Goal: Answer question/provide support

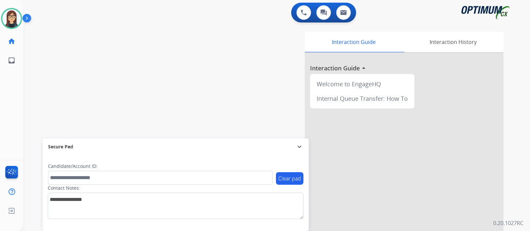
click at [155, 95] on div "swap_horiz Break voice bridge close_fullscreen Connect 3-Way Call merge_type Se…" at bounding box center [268, 162] width 491 height 276
click at [144, 108] on div "swap_horiz Break voice bridge close_fullscreen Connect 3-Way Call merge_type Se…" at bounding box center [268, 162] width 491 height 276
click at [190, 103] on div "swap_horiz Break voice bridge close_fullscreen Connect 3-Way Call merge_type Se…" at bounding box center [268, 162] width 491 height 276
click at [176, 93] on div "swap_horiz Break voice bridge close_fullscreen Connect 3-Way Call merge_type Se…" at bounding box center [268, 162] width 491 height 276
click at [200, 54] on div "swap_horiz Break voice bridge close_fullscreen Connect 3-Way Call merge_type Se…" at bounding box center [268, 162] width 491 height 276
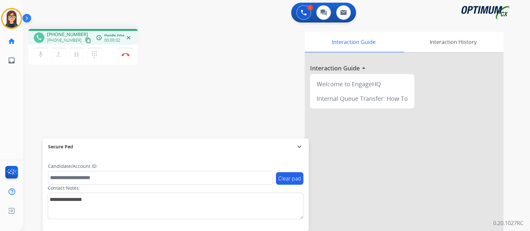
click at [85, 38] on mat-icon "content_copy" at bounding box center [88, 40] width 6 height 6
click at [41, 55] on mat-icon "mic" at bounding box center [41, 55] width 8 height 8
click at [36, 55] on button "mic_off Mute" at bounding box center [41, 55] width 14 height 14
click at [41, 53] on mat-icon "mic" at bounding box center [41, 55] width 8 height 8
click at [41, 55] on mat-icon "mic_off" at bounding box center [41, 55] width 8 height 8
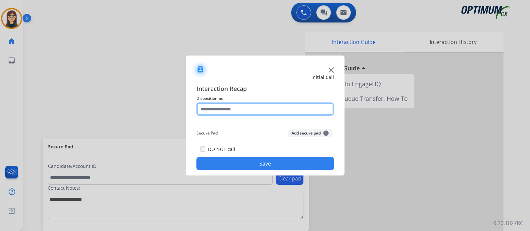
click at [226, 113] on input "text" at bounding box center [264, 109] width 137 height 13
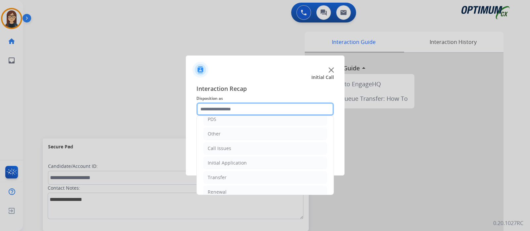
scroll to position [38, 0]
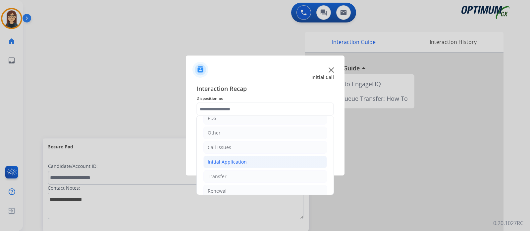
click at [251, 161] on li "Initial Application" at bounding box center [264, 162] width 123 height 13
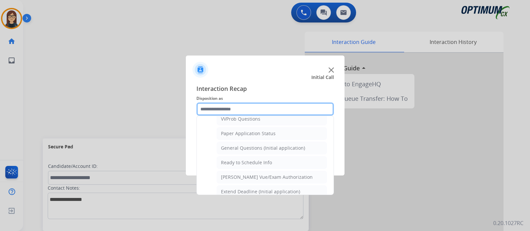
scroll to position [374, 0]
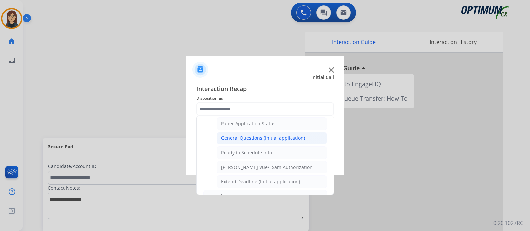
click at [288, 135] on div "General Questions (Initial application)" at bounding box center [263, 138] width 84 height 7
type input "**********"
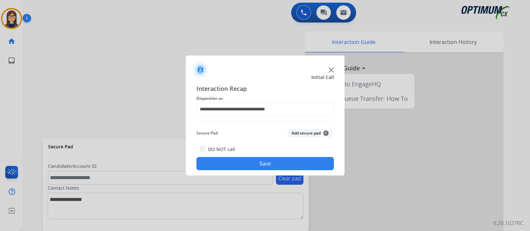
click at [233, 167] on button "Save" at bounding box center [264, 163] width 137 height 13
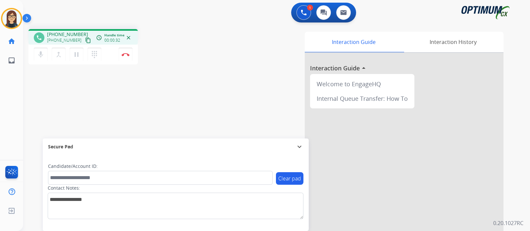
click at [85, 39] on mat-icon "content_copy" at bounding box center [88, 40] width 6 height 6
click at [126, 55] on img at bounding box center [125, 54] width 8 height 3
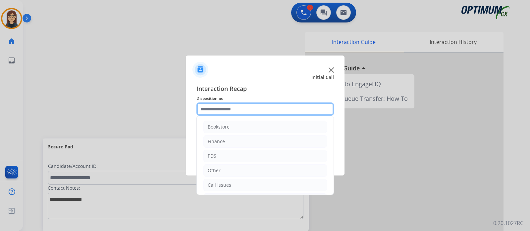
click at [216, 108] on input "text" at bounding box center [264, 109] width 137 height 13
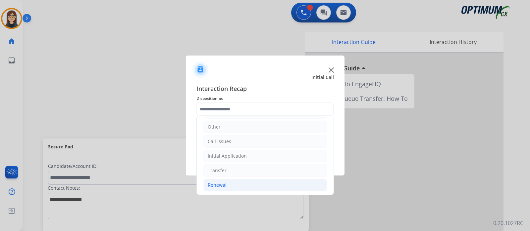
click at [230, 184] on li "Renewal" at bounding box center [264, 185] width 123 height 13
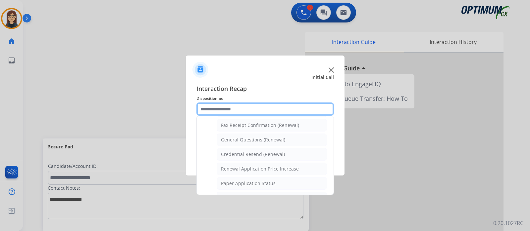
scroll to position [181, 0]
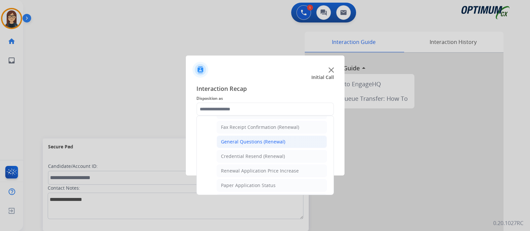
click at [265, 136] on li "General Questions (Renewal)" at bounding box center [271, 142] width 110 height 13
type input "**********"
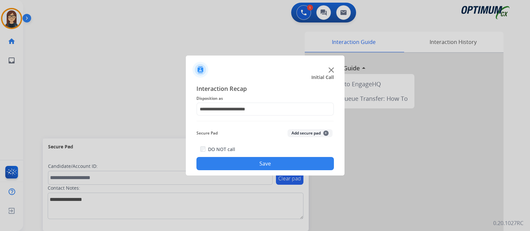
click at [267, 162] on button "Save" at bounding box center [264, 163] width 137 height 13
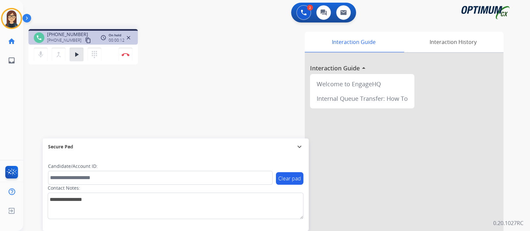
click at [85, 40] on mat-icon "content_copy" at bounding box center [88, 40] width 6 height 6
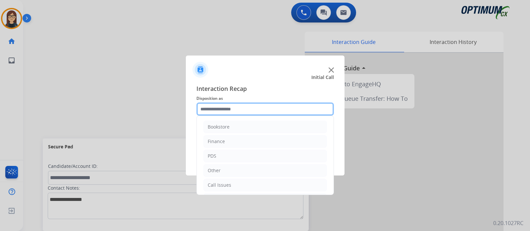
click at [283, 109] on input "text" at bounding box center [264, 109] width 137 height 13
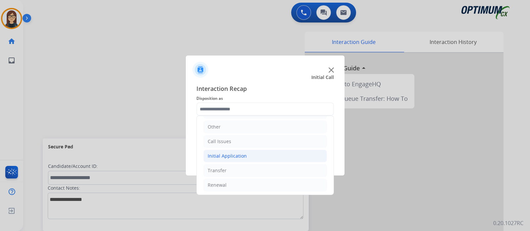
click at [251, 155] on li "Initial Application" at bounding box center [264, 156] width 123 height 13
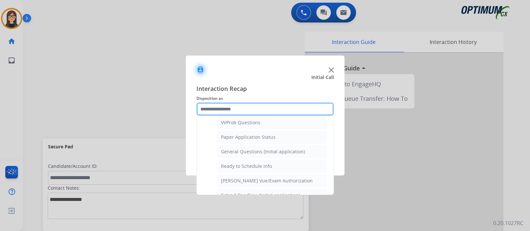
scroll to position [362, 0]
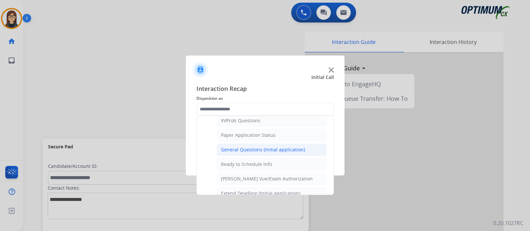
click at [298, 147] on div "General Questions (Initial application)" at bounding box center [263, 150] width 84 height 7
type input "**********"
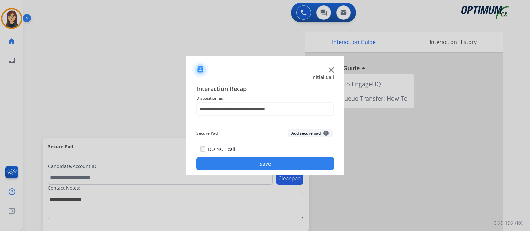
click at [295, 159] on button "Save" at bounding box center [264, 163] width 137 height 13
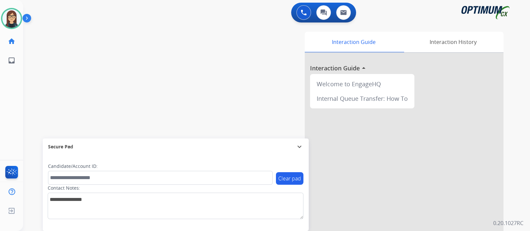
click at [215, 84] on div "Interaction Guide Interaction History Interaction Guide arrow_drop_up Welcome t…" at bounding box center [354, 166] width 297 height 268
click at [132, 75] on div "swap_horiz Break voice bridge close_fullscreen Connect 3-Way Call merge_type Se…" at bounding box center [268, 162] width 491 height 276
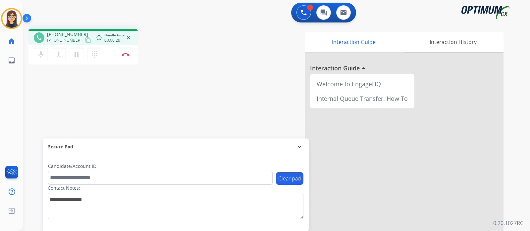
click at [85, 37] on mat-icon "content_copy" at bounding box center [88, 40] width 6 height 6
click at [38, 55] on mat-icon "mic" at bounding box center [41, 55] width 8 height 8
click at [41, 56] on mat-icon "mic_off" at bounding box center [41, 55] width 8 height 8
click at [42, 58] on mat-icon "mic" at bounding box center [41, 55] width 8 height 8
click at [42, 58] on mat-icon "mic_off" at bounding box center [41, 55] width 8 height 8
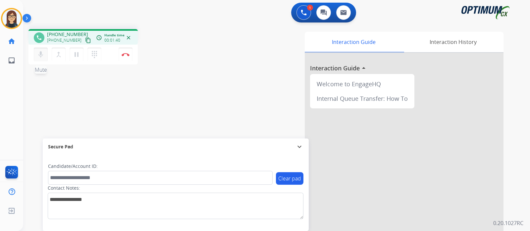
click at [42, 58] on mat-icon "mic" at bounding box center [41, 55] width 8 height 8
click at [42, 58] on mat-icon "mic_off" at bounding box center [41, 55] width 8 height 8
click at [44, 55] on mat-icon "mic" at bounding box center [41, 55] width 8 height 8
click at [44, 55] on mat-icon "mic_off" at bounding box center [41, 55] width 8 height 8
click at [122, 56] on button "Disconnect" at bounding box center [126, 55] width 14 height 14
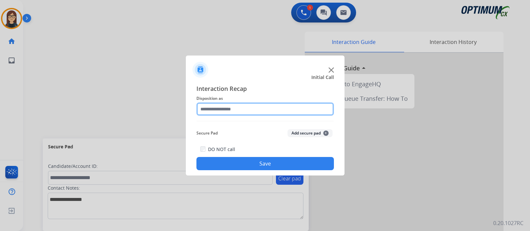
click at [259, 112] on input "text" at bounding box center [264, 109] width 137 height 13
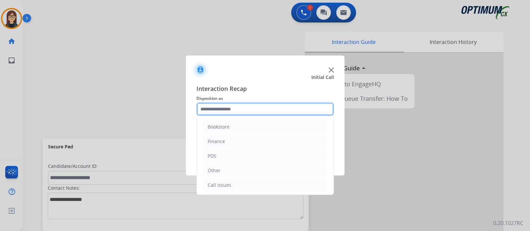
scroll to position [44, 0]
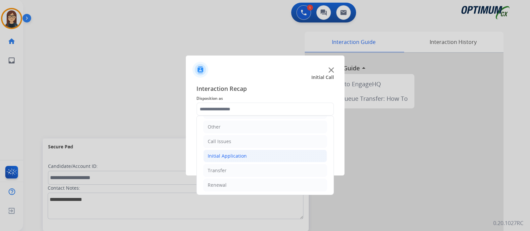
click at [242, 156] on div "Initial Application" at bounding box center [227, 156] width 39 height 7
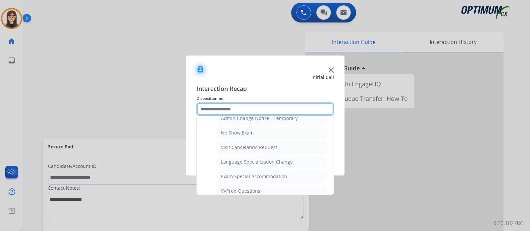
scroll to position [375, 0]
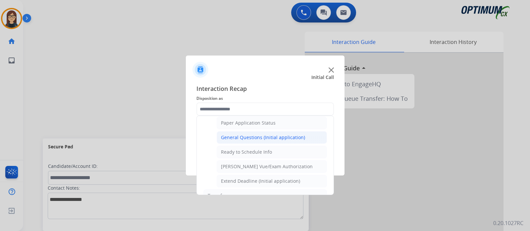
click at [245, 135] on div "General Questions (Initial application)" at bounding box center [263, 137] width 84 height 7
type input "**********"
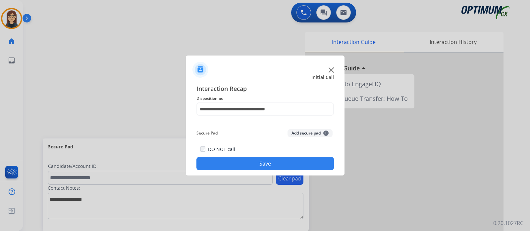
click at [243, 160] on button "Save" at bounding box center [264, 163] width 137 height 13
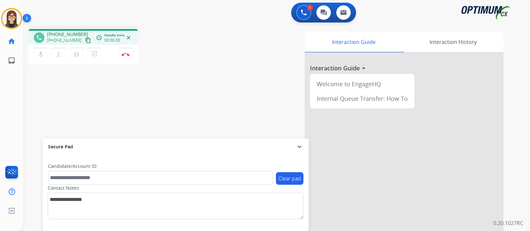
click at [85, 40] on mat-icon "content_copy" at bounding box center [88, 40] width 6 height 6
click at [200, 99] on div "phone +17209095669 +17209095669 content_copy access_time Call metrics Queue 00:…" at bounding box center [268, 162] width 491 height 276
click at [128, 56] on button "Disconnect" at bounding box center [126, 55] width 14 height 14
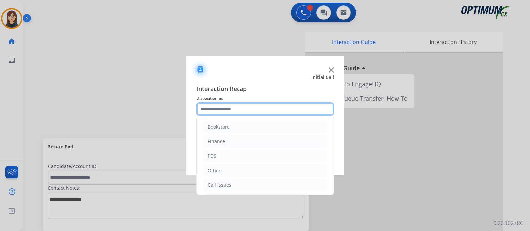
click at [231, 106] on input "text" at bounding box center [264, 109] width 137 height 13
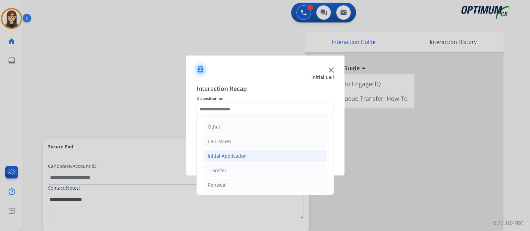
click at [230, 154] on div "Initial Application" at bounding box center [227, 156] width 39 height 7
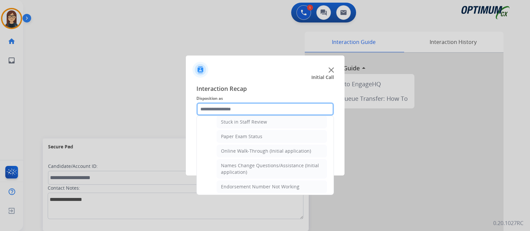
scroll to position [85, 0]
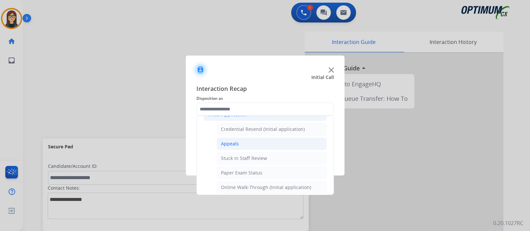
click at [240, 145] on li "Appeals" at bounding box center [271, 144] width 110 height 13
type input "*******"
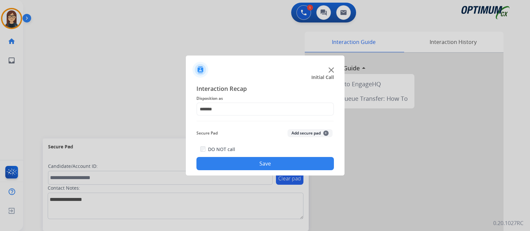
click at [242, 163] on button "Save" at bounding box center [264, 163] width 137 height 13
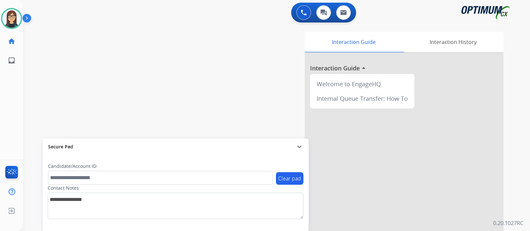
click at [137, 97] on div "swap_horiz Break voice bridge close_fullscreen Connect 3-Way Call merge_type Se…" at bounding box center [268, 162] width 491 height 276
click at [17, 16] on img at bounding box center [11, 18] width 19 height 19
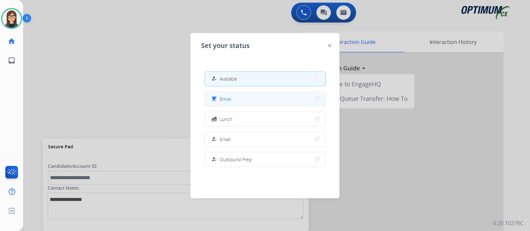
click at [236, 102] on button "free_breakfast Break" at bounding box center [265, 99] width 120 height 14
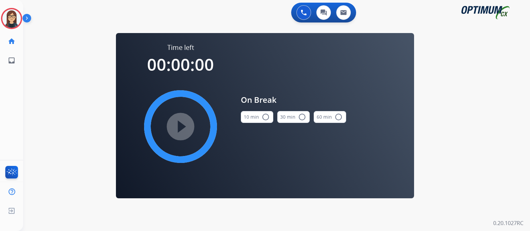
click at [266, 118] on mat-icon "radio_button_unchecked" at bounding box center [266, 117] width 8 height 8
click at [177, 130] on mat-icon "play_circle_filled" at bounding box center [180, 127] width 8 height 8
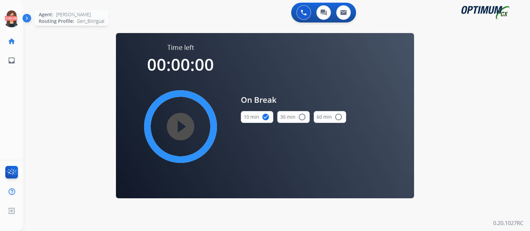
click at [14, 18] on icon at bounding box center [12, 19] width 22 height 22
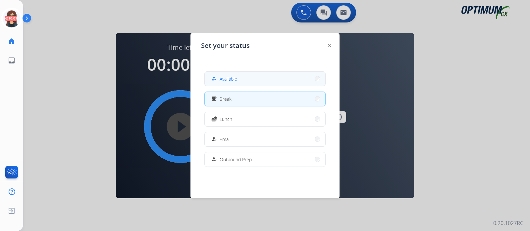
click at [224, 77] on span "Available" at bounding box center [228, 78] width 18 height 7
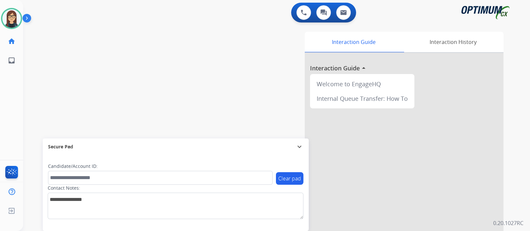
click at [26, 18] on img at bounding box center [28, 19] width 11 height 13
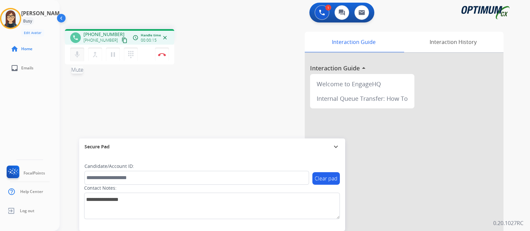
click at [76, 52] on mat-icon "mic" at bounding box center [77, 55] width 8 height 8
click at [79, 56] on mat-icon "mic_off" at bounding box center [77, 55] width 8 height 8
click at [77, 53] on mat-icon "mic" at bounding box center [77, 55] width 8 height 8
click at [81, 50] on button "mic_off Mute" at bounding box center [77, 55] width 14 height 14
click at [78, 54] on mat-icon "mic" at bounding box center [77, 55] width 8 height 8
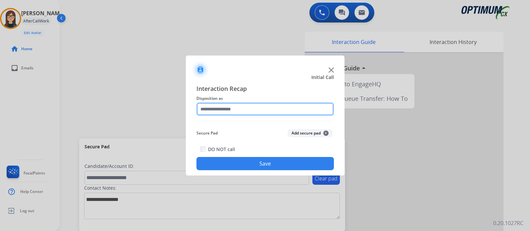
click at [297, 108] on input "text" at bounding box center [264, 109] width 137 height 13
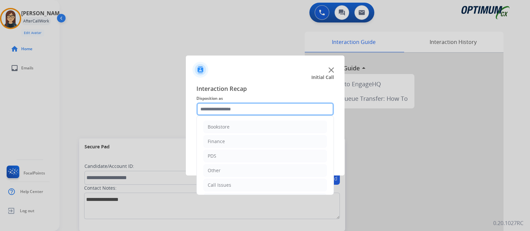
scroll to position [44, 0]
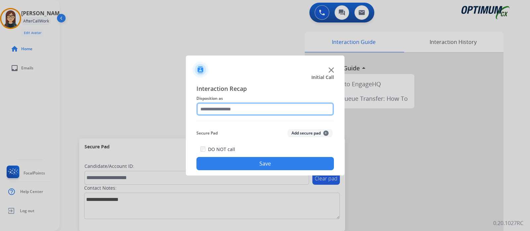
click at [245, 113] on input "text" at bounding box center [264, 109] width 137 height 13
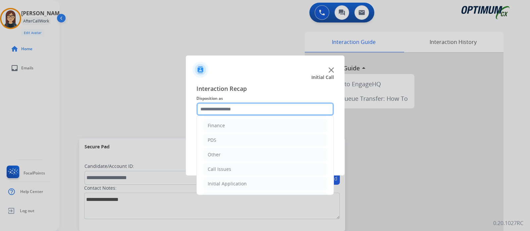
scroll to position [20, 0]
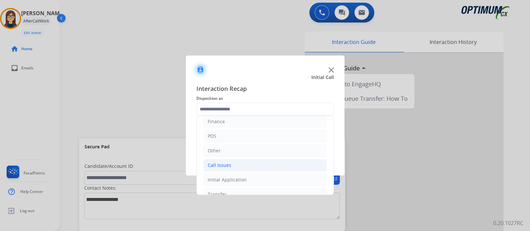
click at [232, 162] on li "Call Issues" at bounding box center [264, 165] width 123 height 13
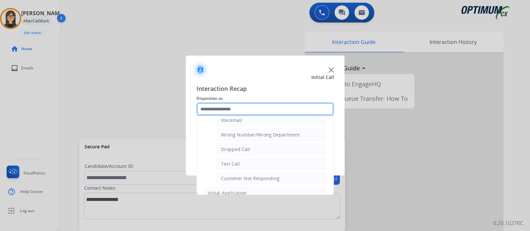
scroll to position [81, 0]
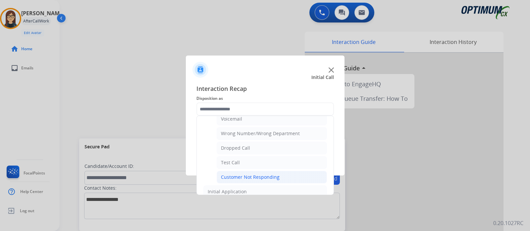
click at [286, 174] on li "Customer Not Responding" at bounding box center [271, 177] width 110 height 13
type input "**********"
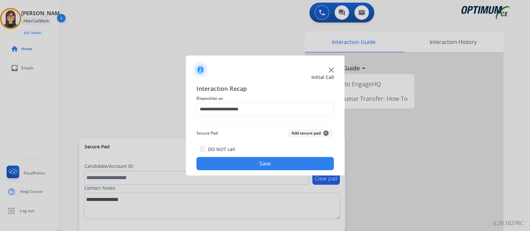
click at [280, 163] on button "Save" at bounding box center [264, 163] width 137 height 13
click at [331, 70] on img at bounding box center [330, 70] width 5 height 5
click at [331, 73] on div at bounding box center [265, 67] width 159 height 23
click at [331, 70] on img at bounding box center [330, 70] width 5 height 5
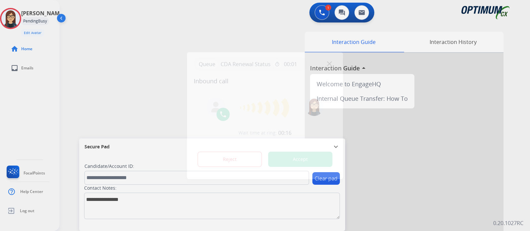
click at [291, 158] on button "Accept" at bounding box center [300, 159] width 64 height 15
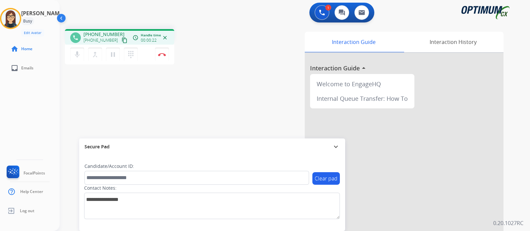
click at [121, 38] on mat-icon "content_copy" at bounding box center [124, 40] width 6 height 6
click at [76, 56] on mat-icon "mic" at bounding box center [77, 55] width 8 height 8
click at [76, 59] on button "mic_off Mute" at bounding box center [77, 55] width 14 height 14
click at [163, 56] on img at bounding box center [162, 54] width 8 height 3
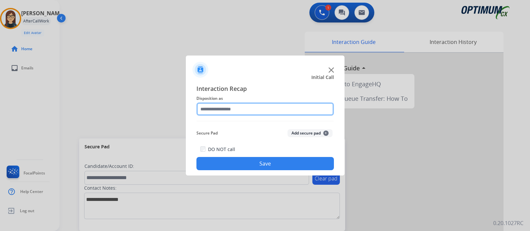
click at [223, 105] on input "text" at bounding box center [264, 109] width 137 height 13
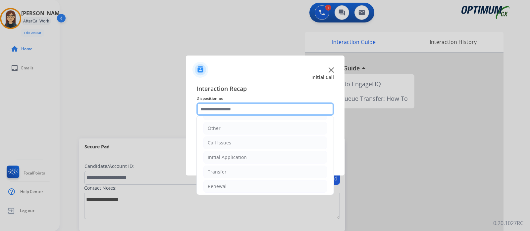
scroll to position [44, 0]
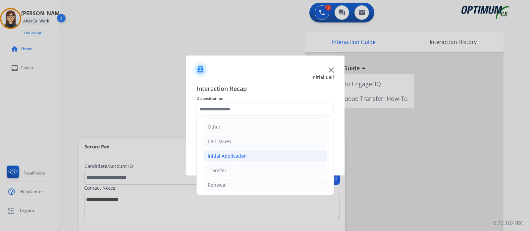
click at [228, 155] on div "Initial Application" at bounding box center [227, 156] width 39 height 7
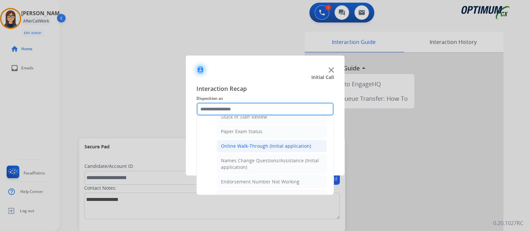
scroll to position [168, 0]
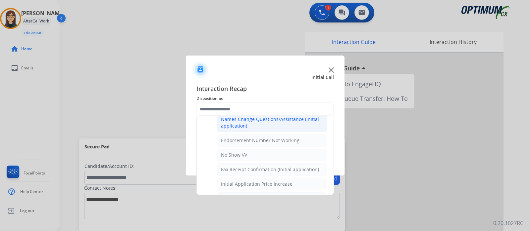
click at [274, 124] on div "Names Change Questions/Assistance (Initial application)" at bounding box center [272, 122] width 102 height 13
type input "**********"
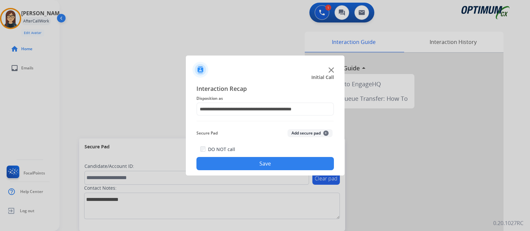
click at [255, 160] on button "Save" at bounding box center [264, 163] width 137 height 13
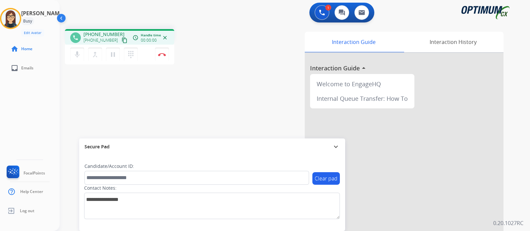
click at [121, 40] on mat-icon "content_copy" at bounding box center [124, 40] width 6 height 6
click at [78, 57] on mat-icon "mic" at bounding box center [77, 55] width 8 height 8
click at [75, 52] on mat-icon "mic_off" at bounding box center [77, 55] width 8 height 8
click at [160, 56] on img at bounding box center [162, 54] width 8 height 3
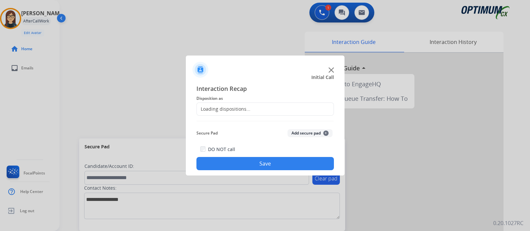
click at [230, 107] on div "Loading dispositions..." at bounding box center [224, 109] width 54 height 7
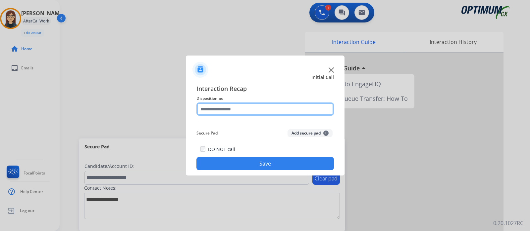
click at [230, 107] on input "text" at bounding box center [264, 109] width 137 height 13
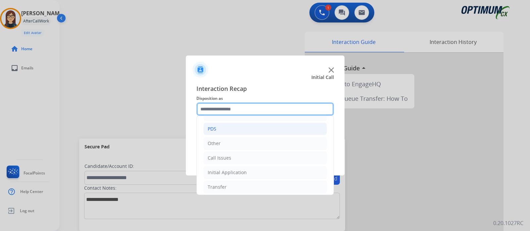
scroll to position [44, 0]
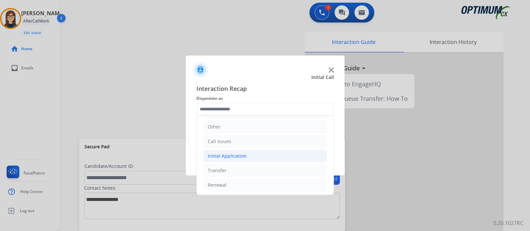
click at [223, 155] on div "Initial Application" at bounding box center [227, 156] width 39 height 7
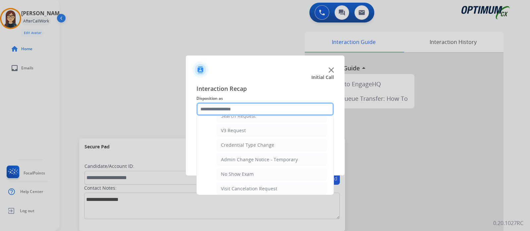
scroll to position [397, 0]
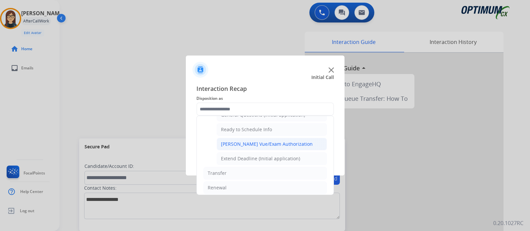
click at [246, 141] on div "[PERSON_NAME] Vue/Exam Authorization" at bounding box center [267, 144] width 92 height 7
type input "**********"
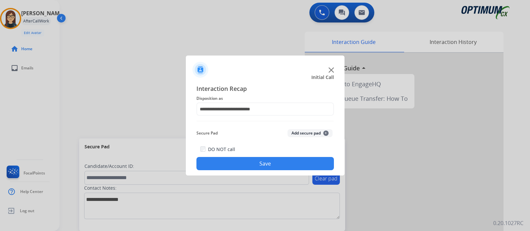
click at [255, 158] on button "Save" at bounding box center [264, 163] width 137 height 13
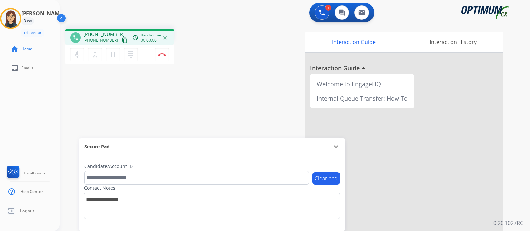
click at [121, 39] on mat-icon "content_copy" at bounding box center [124, 40] width 6 height 6
click at [216, 74] on div "phone [PHONE_NUMBER] [PHONE_NUMBER] content_copy access_time Call metrics Queue…" at bounding box center [287, 162] width 454 height 276
click at [262, 21] on div "1 Voice Interactions 0 Chat Interactions 0 Email Interactions" at bounding box center [291, 13] width 446 height 21
click at [161, 58] on button "Disconnect" at bounding box center [162, 55] width 14 height 14
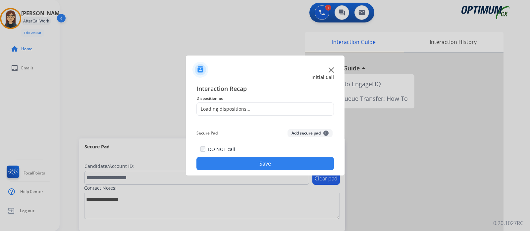
click at [224, 108] on div "Loading dispositions..." at bounding box center [224, 109] width 54 height 7
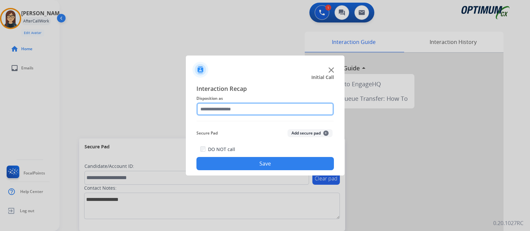
click at [227, 109] on input "text" at bounding box center [264, 109] width 137 height 13
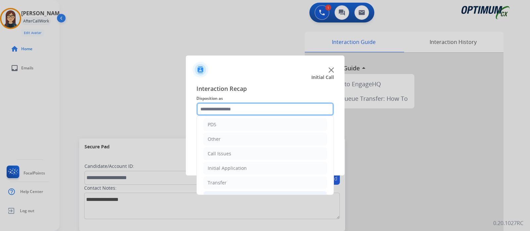
scroll to position [44, 0]
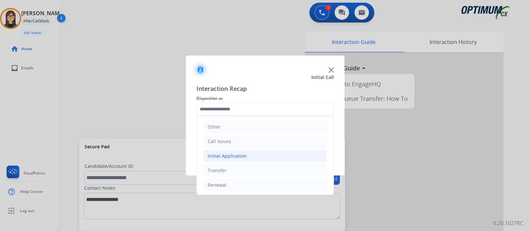
click at [233, 156] on div "Initial Application" at bounding box center [227, 156] width 39 height 7
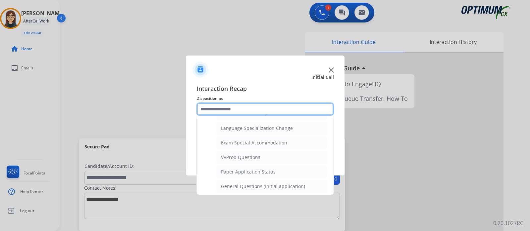
scroll to position [397, 0]
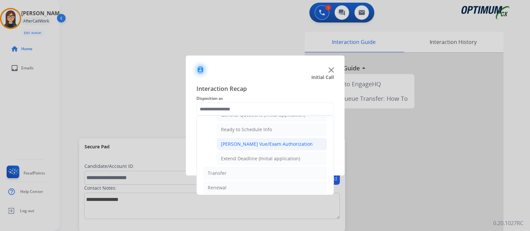
click at [241, 141] on div "[PERSON_NAME] Vue/Exam Authorization" at bounding box center [267, 144] width 92 height 7
type input "**********"
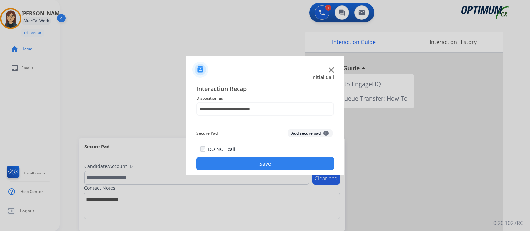
click at [245, 163] on button "Save" at bounding box center [264, 163] width 137 height 13
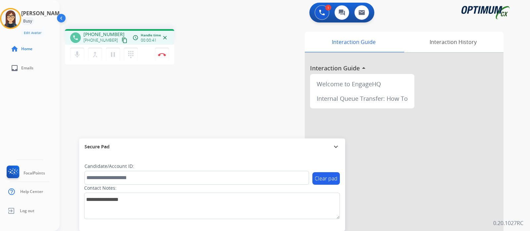
click at [121, 39] on mat-icon "content_copy" at bounding box center [124, 40] width 6 height 6
click at [185, 86] on div "phone [PHONE_NUMBER] [PHONE_NUMBER] content_copy access_time Call metrics Queue…" at bounding box center [287, 162] width 454 height 276
click at [165, 59] on button "Disconnect" at bounding box center [162, 55] width 14 height 14
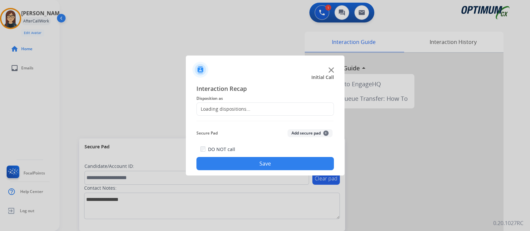
click at [227, 111] on div "Loading dispositions..." at bounding box center [224, 109] width 54 height 7
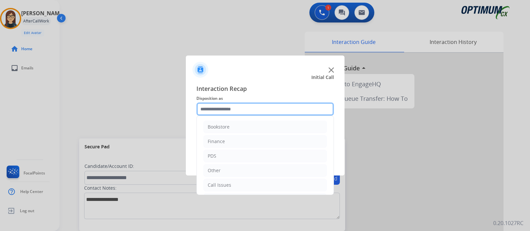
click at [226, 107] on input "text" at bounding box center [264, 109] width 137 height 13
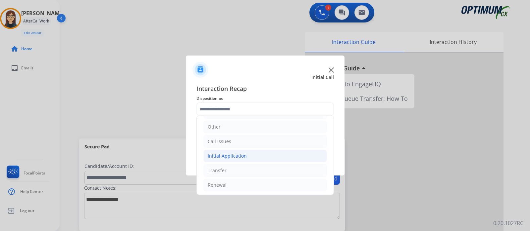
click at [243, 155] on div "Initial Application" at bounding box center [227, 156] width 39 height 7
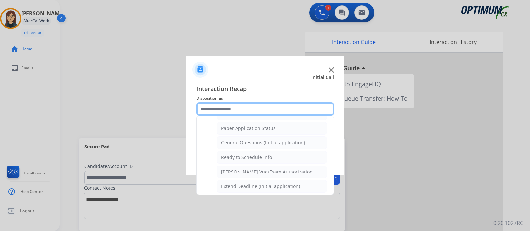
scroll to position [375, 0]
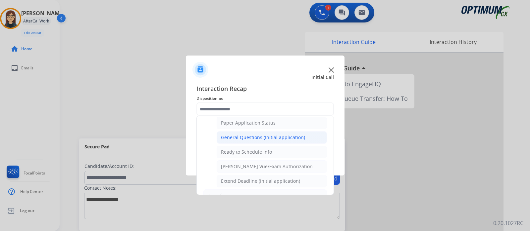
click at [252, 137] on div "General Questions (Initial application)" at bounding box center [263, 137] width 84 height 7
type input "**********"
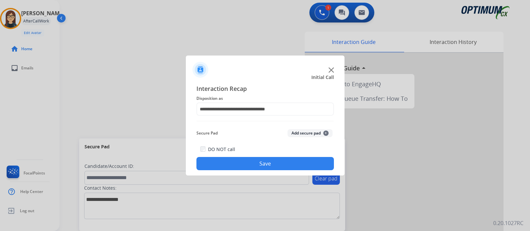
click at [248, 161] on button "Save" at bounding box center [264, 163] width 137 height 13
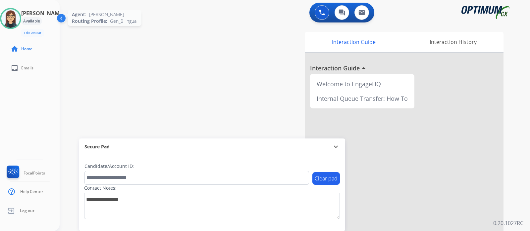
click at [17, 23] on img at bounding box center [10, 18] width 19 height 19
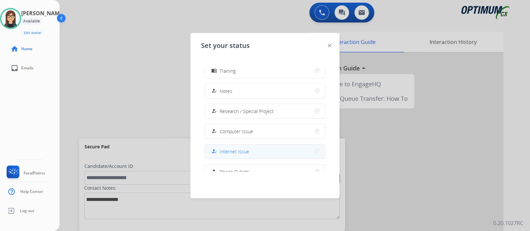
scroll to position [165, 0]
click at [221, 157] on div "work_off Offline" at bounding box center [222, 156] width 24 height 8
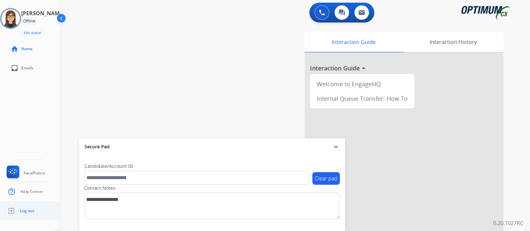
click at [23, 210] on span "Log out" at bounding box center [27, 211] width 15 height 5
